Goal: Navigation & Orientation: Go to known website

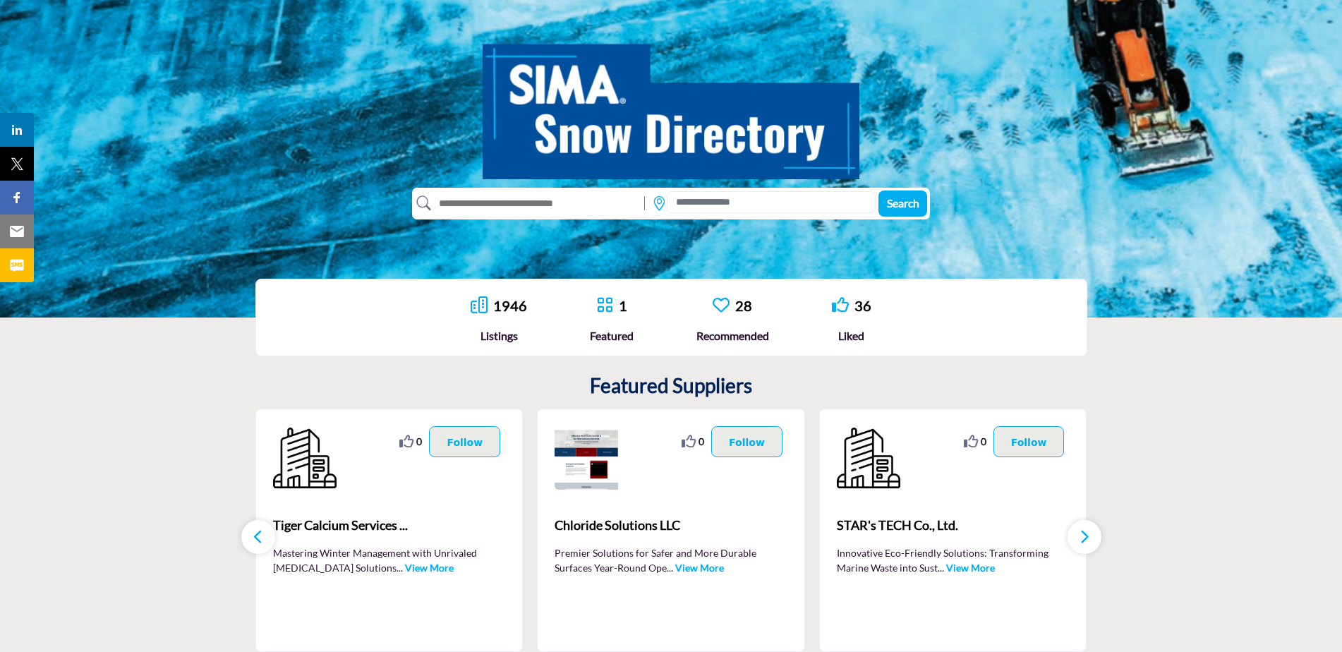
scroll to position [141, 0]
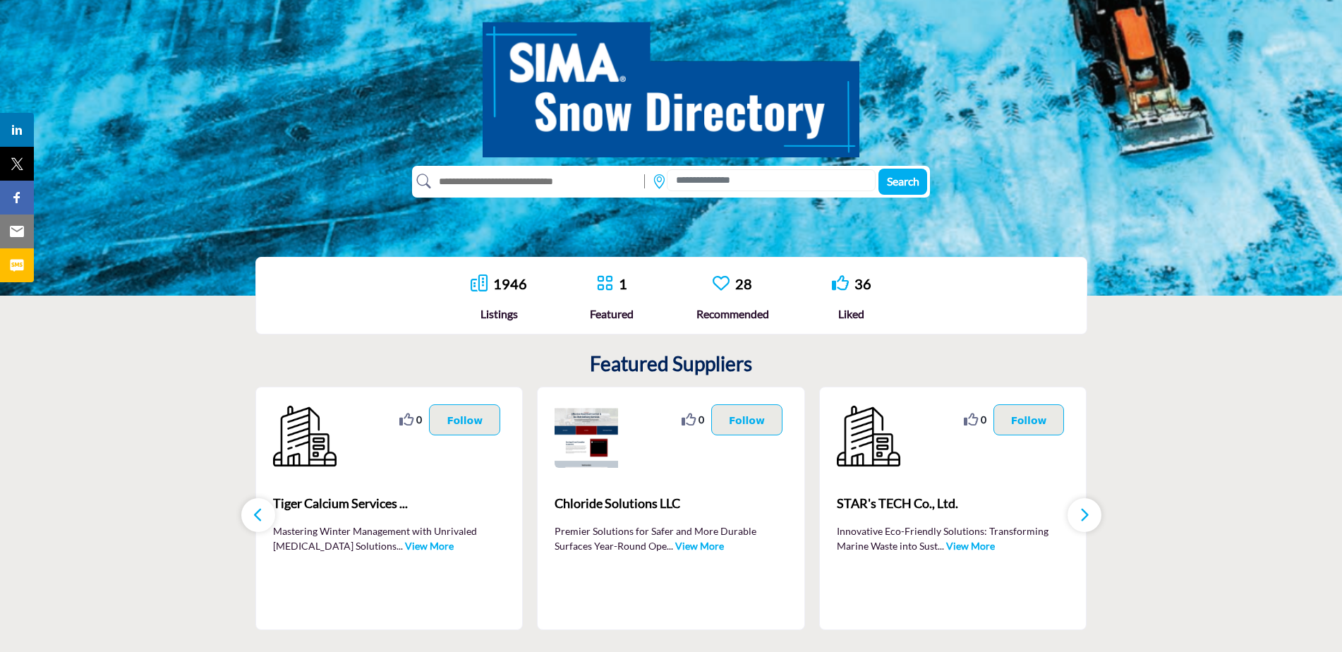
click at [497, 301] on div "1946 Listings" at bounding box center [499, 297] width 56 height 49
click at [495, 315] on div "Listings" at bounding box center [499, 314] width 56 height 17
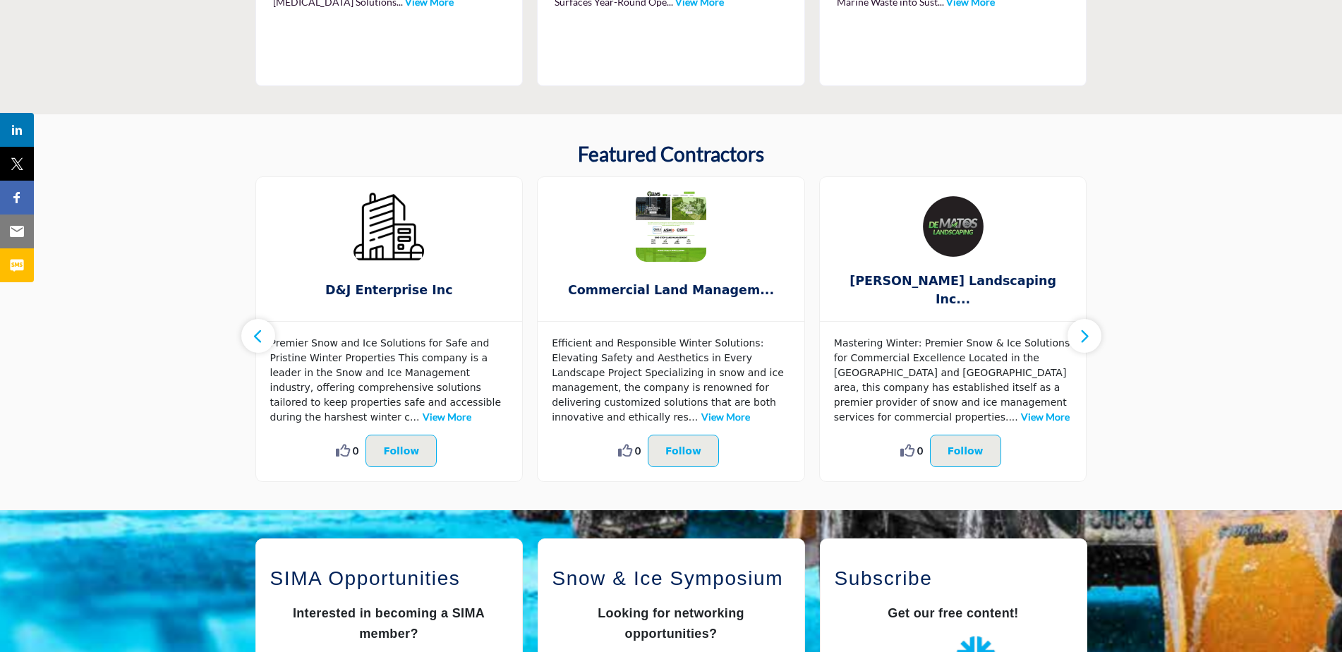
scroll to position [776, 0]
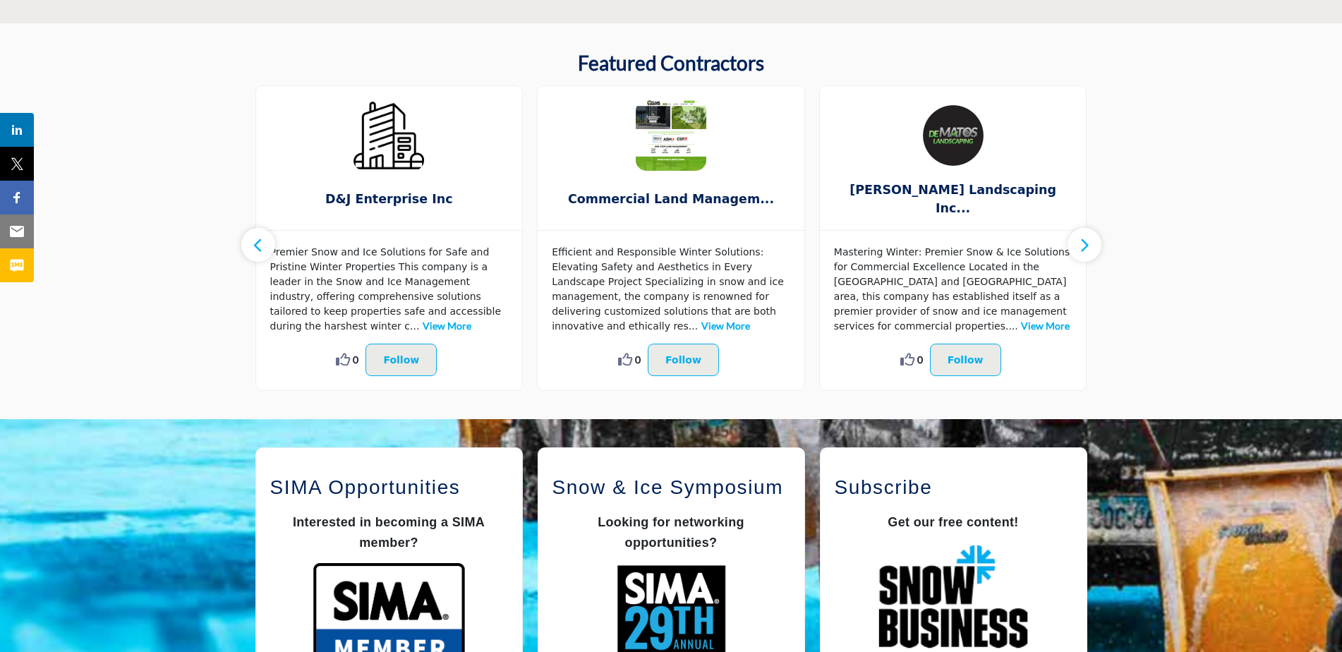
click at [1080, 237] on icon "button" at bounding box center [1084, 245] width 11 height 18
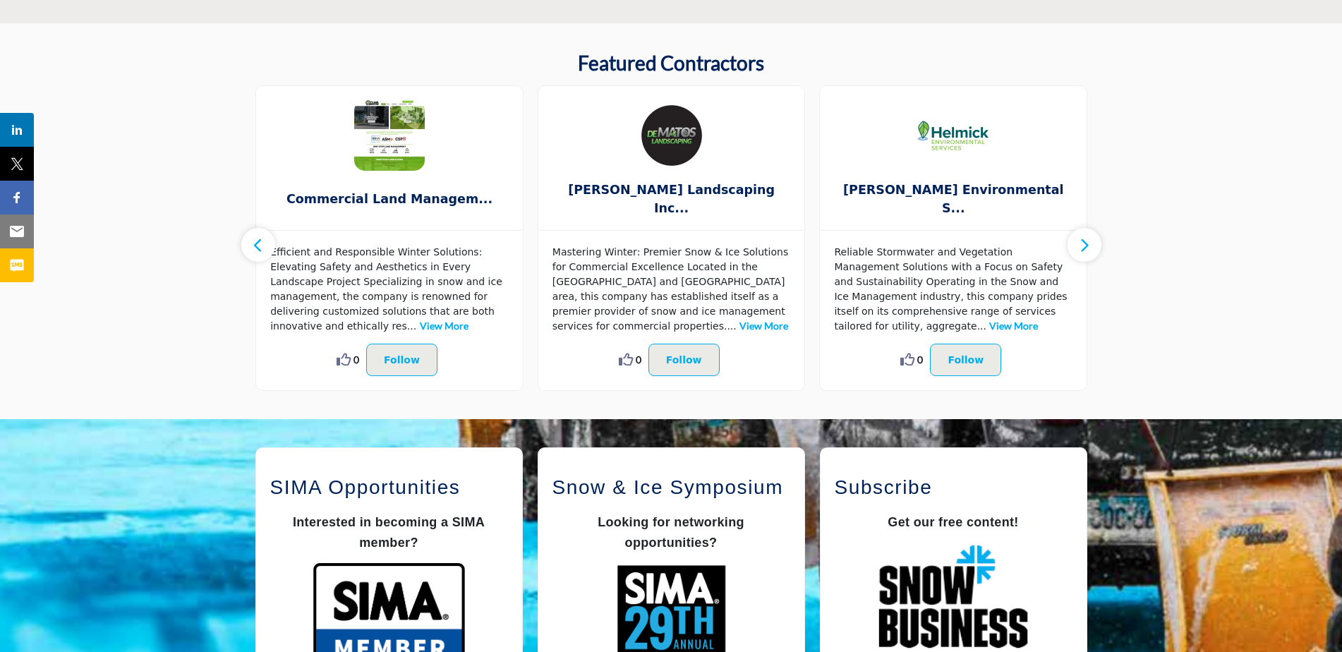
click at [1080, 237] on icon "button" at bounding box center [1084, 245] width 11 height 18
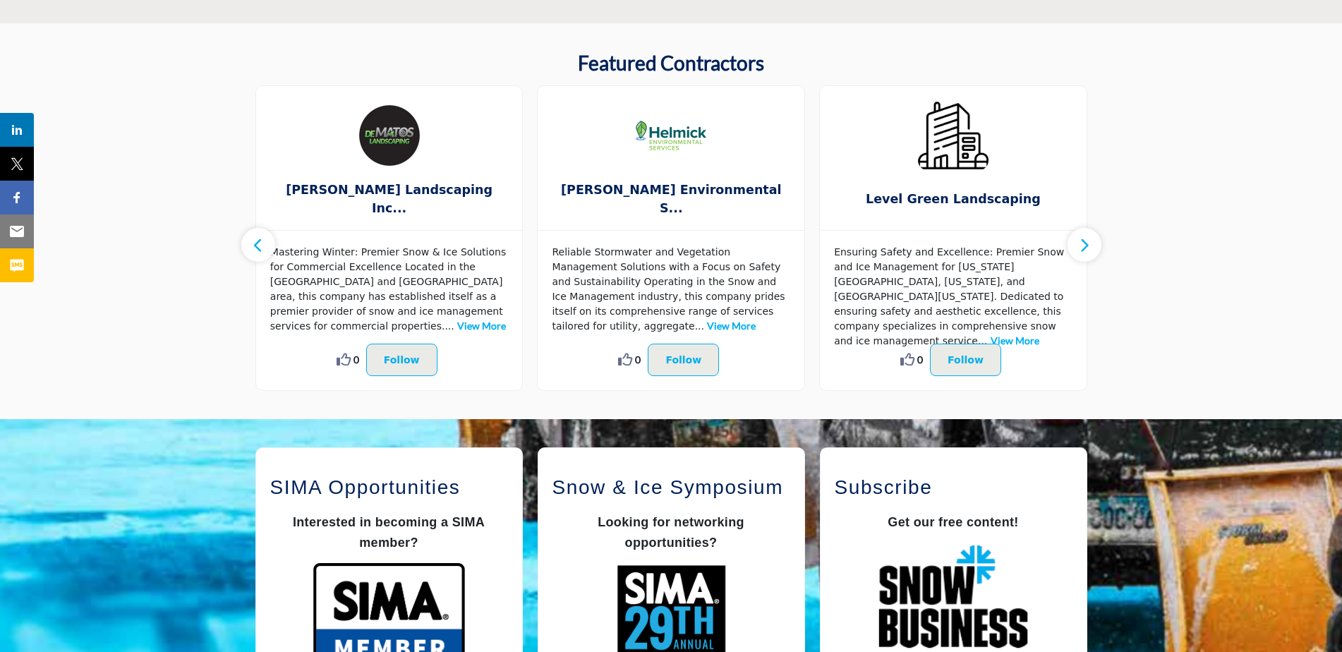
click at [1080, 237] on icon "button" at bounding box center [1084, 245] width 11 height 18
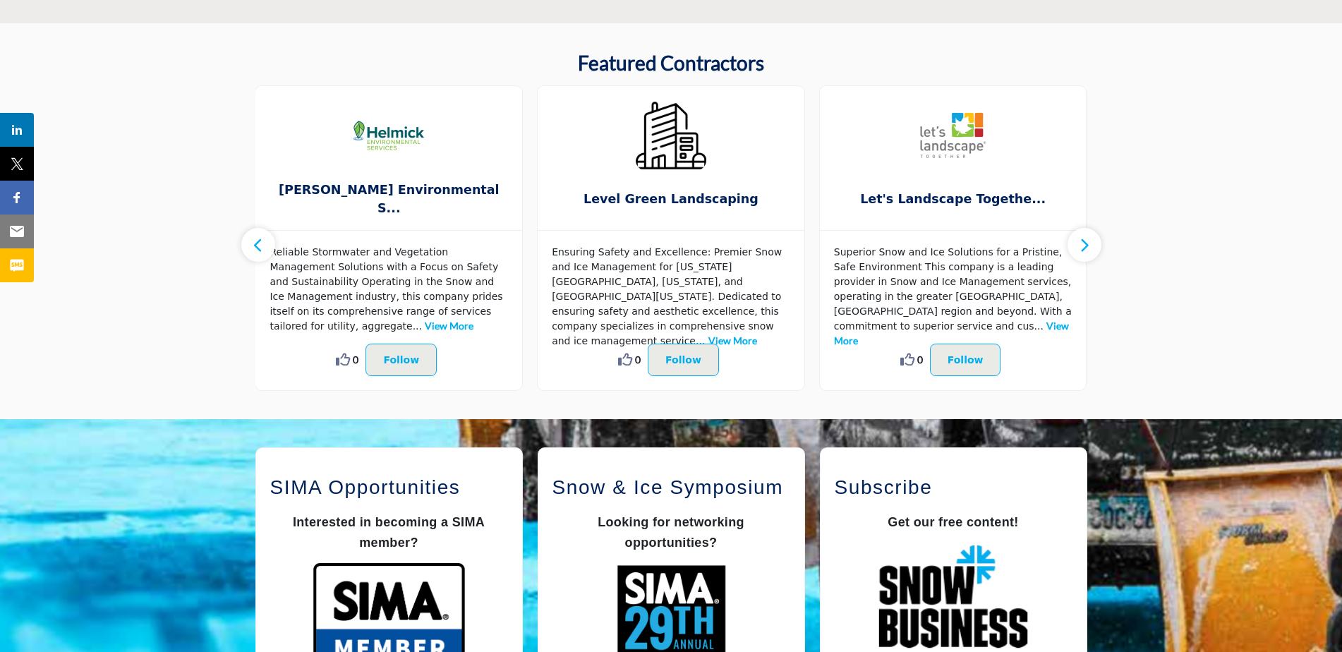
click at [1080, 237] on icon "button" at bounding box center [1084, 245] width 11 height 18
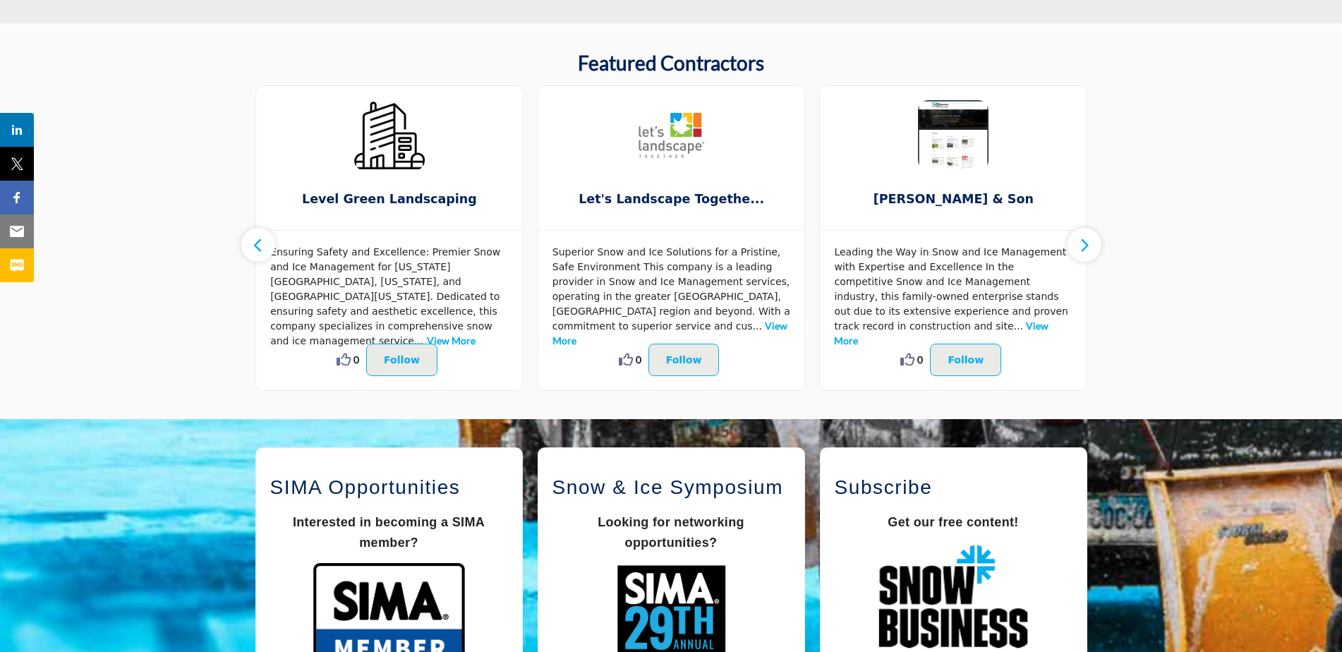
click at [1080, 237] on icon "button" at bounding box center [1084, 245] width 11 height 18
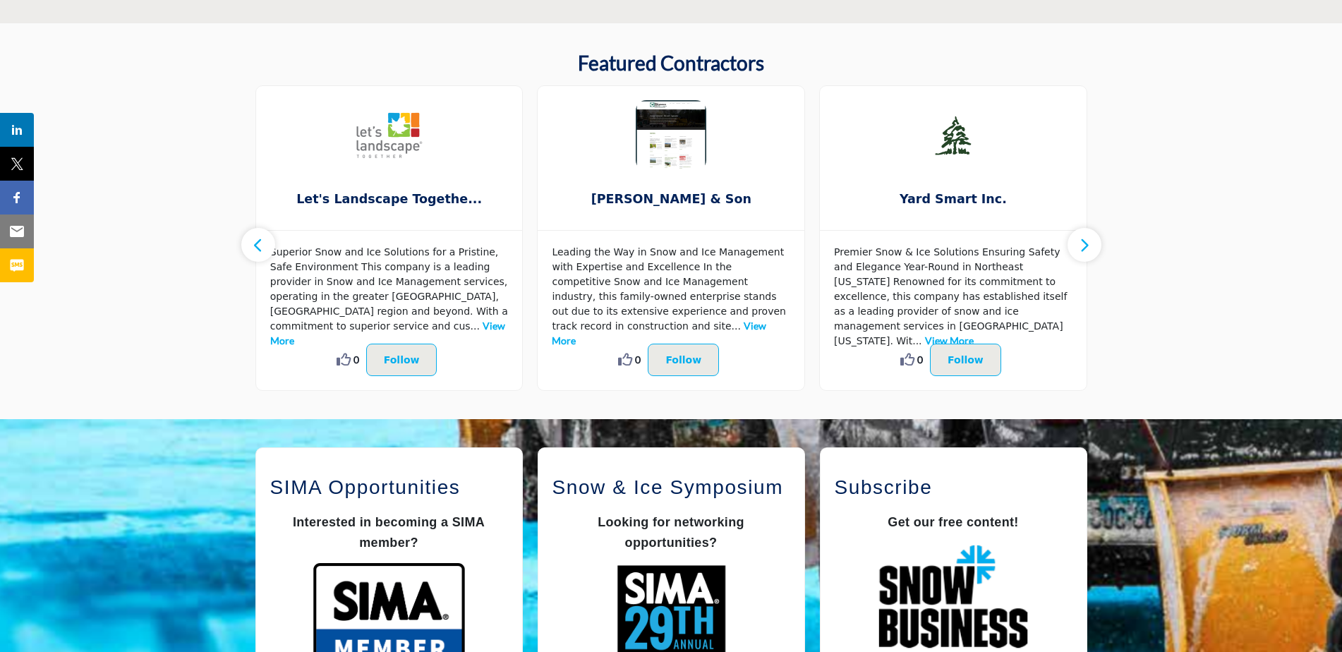
click at [1080, 237] on icon "button" at bounding box center [1084, 245] width 11 height 18
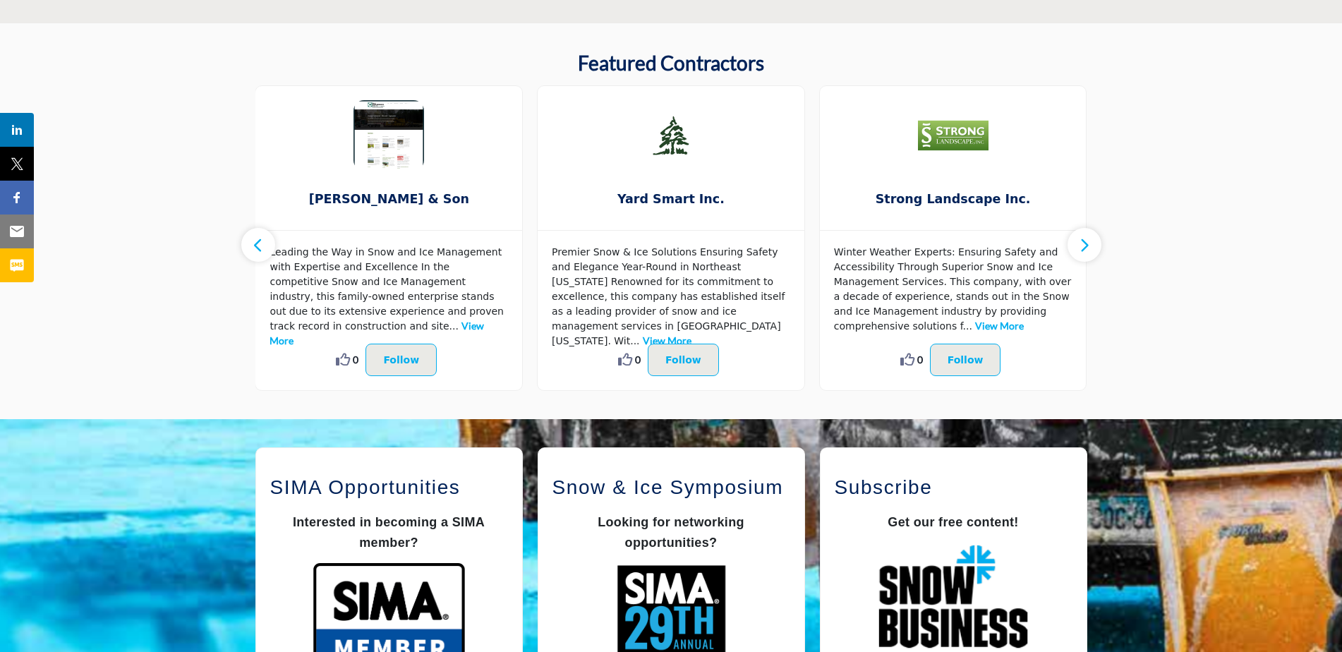
click at [1080, 237] on icon "button" at bounding box center [1084, 245] width 11 height 18
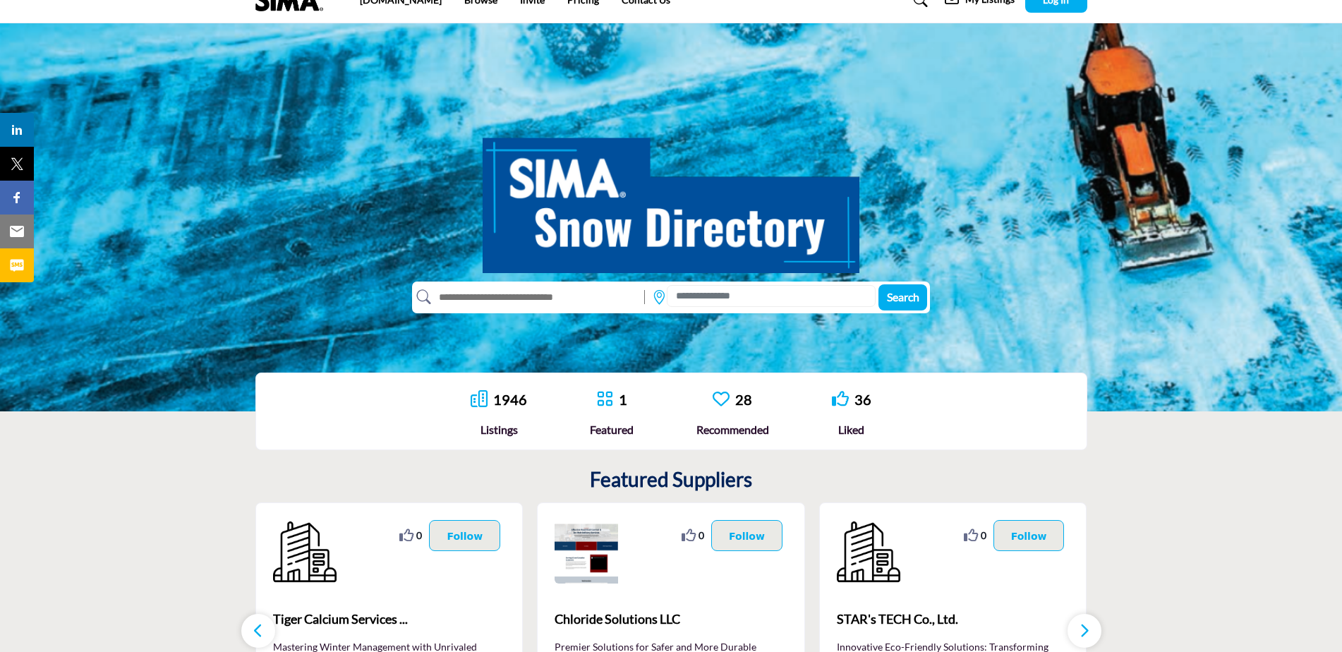
scroll to position [0, 0]
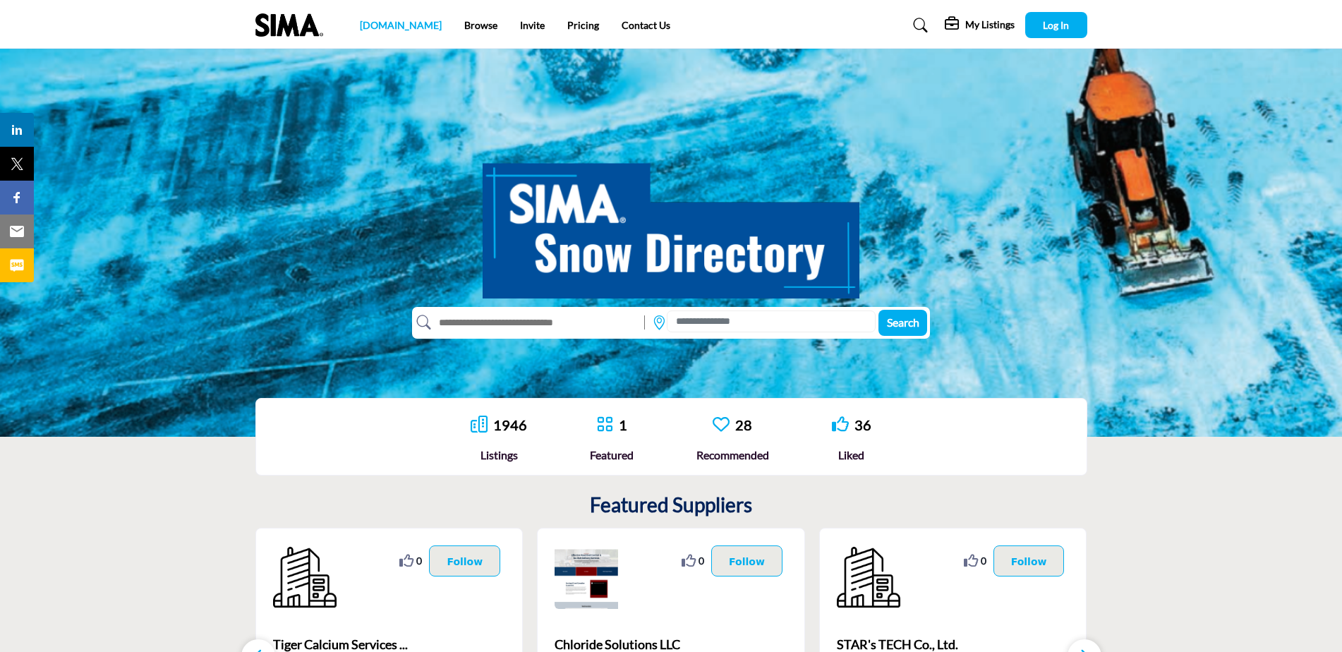
click at [372, 23] on link "[DOMAIN_NAME]" at bounding box center [401, 25] width 82 height 12
